Goal: Find specific page/section: Find specific page/section

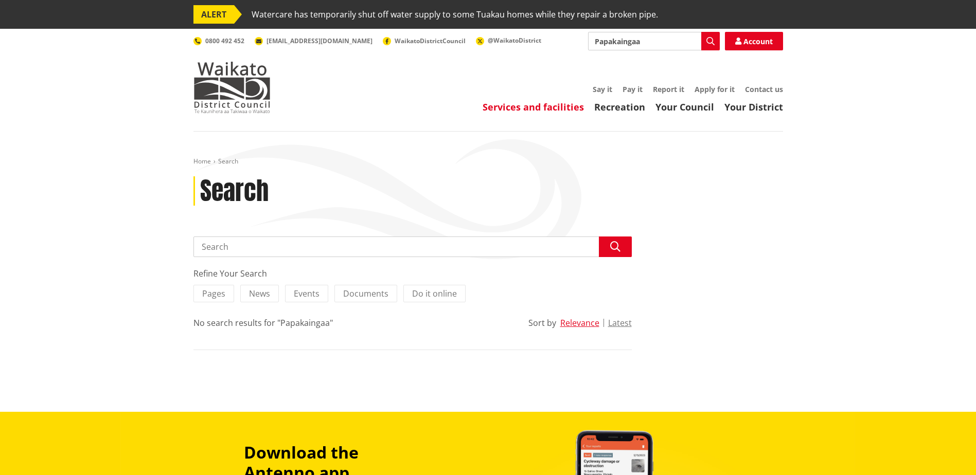
click at [556, 105] on link "Services and facilities" at bounding box center [532, 107] width 101 height 12
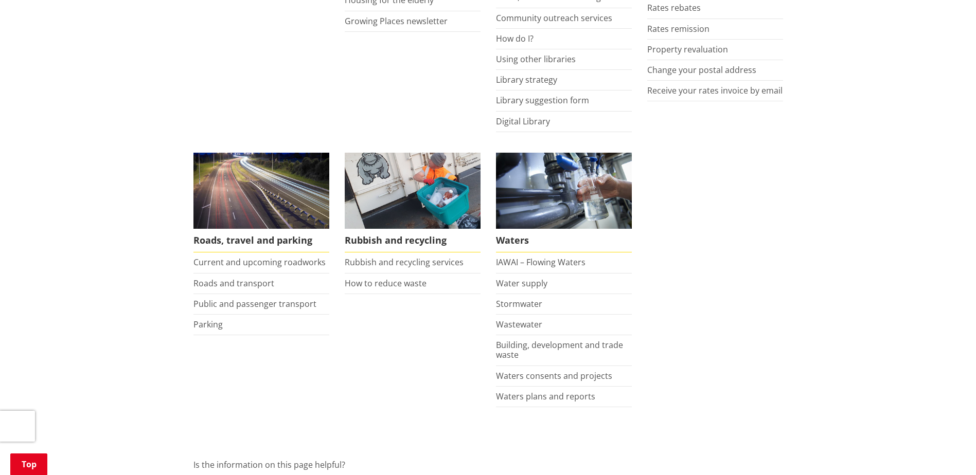
scroll to position [617, 0]
click at [256, 285] on link "Roads and transport" at bounding box center [233, 282] width 81 height 11
